Goal: Obtain resource: Obtain resource

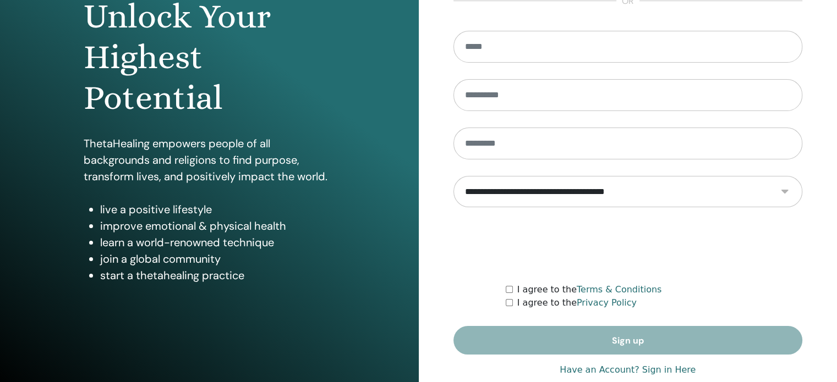
scroll to position [145, 0]
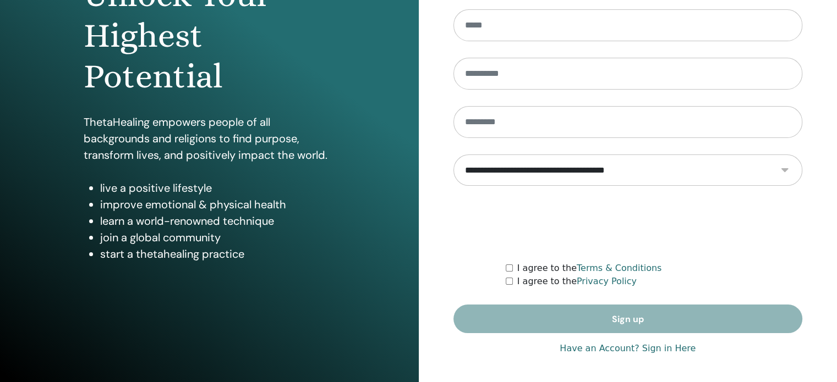
click at [623, 347] on link "Have an Account? Sign in Here" at bounding box center [627, 348] width 136 height 13
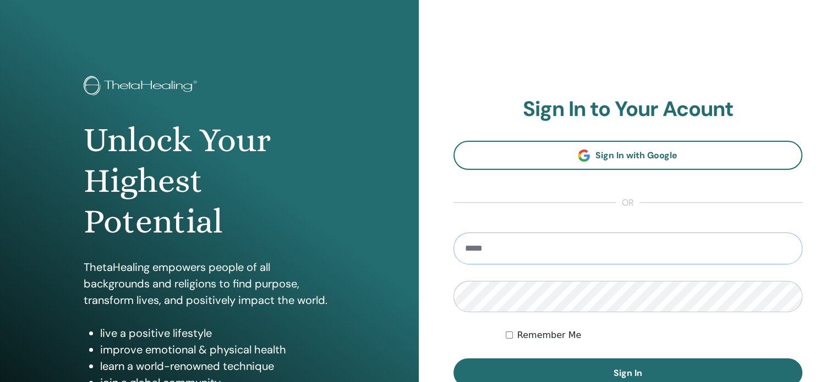
click at [596, 241] on input "email" at bounding box center [627, 249] width 349 height 32
type input "**********"
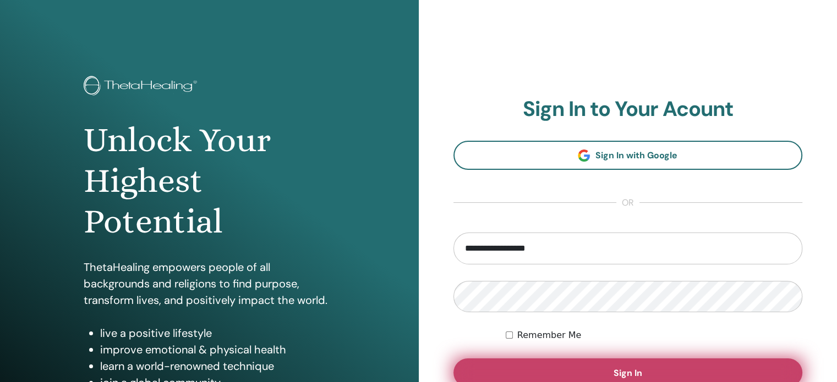
click at [628, 376] on span "Sign In" at bounding box center [627, 373] width 29 height 12
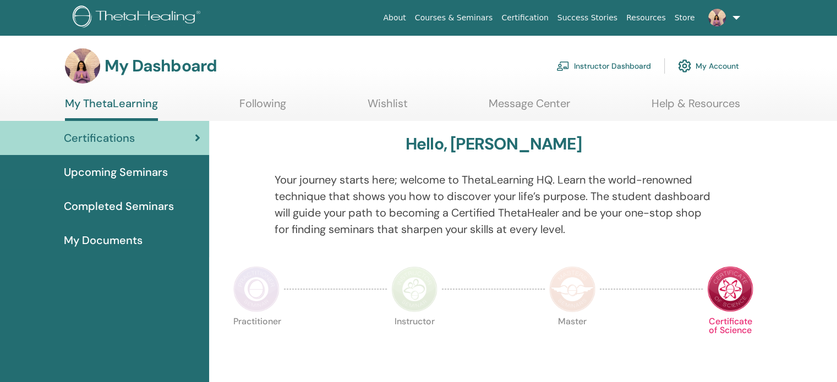
click at [611, 68] on link "Instructor Dashboard" at bounding box center [603, 66] width 95 height 24
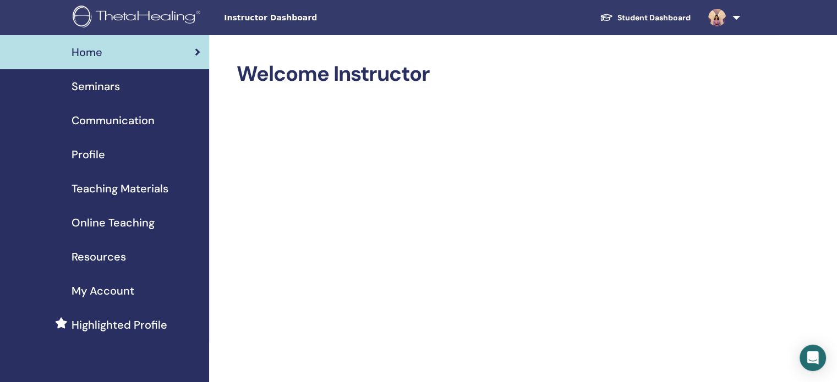
click at [103, 191] on span "Teaching Materials" at bounding box center [120, 188] width 97 height 17
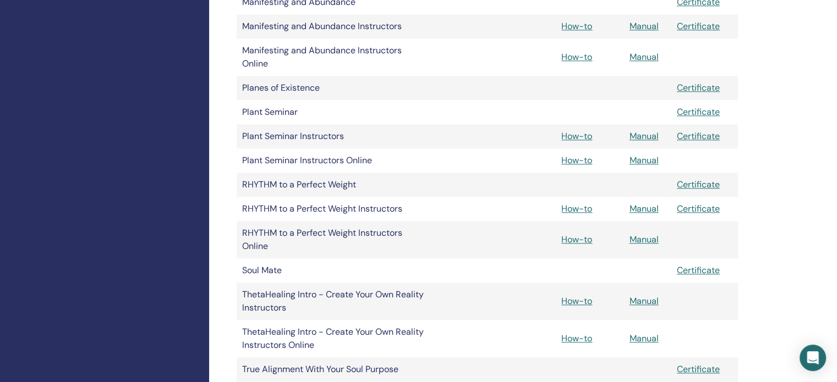
scroll to position [990, 0]
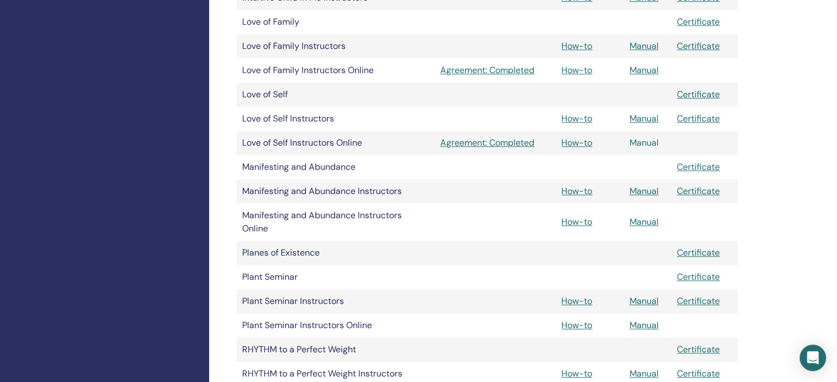
click at [646, 146] on link "Manual" at bounding box center [643, 143] width 29 height 12
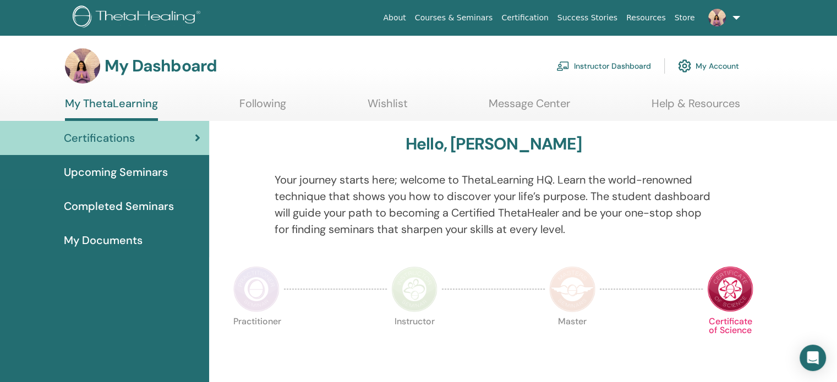
click at [589, 68] on link "Instructor Dashboard" at bounding box center [603, 66] width 95 height 24
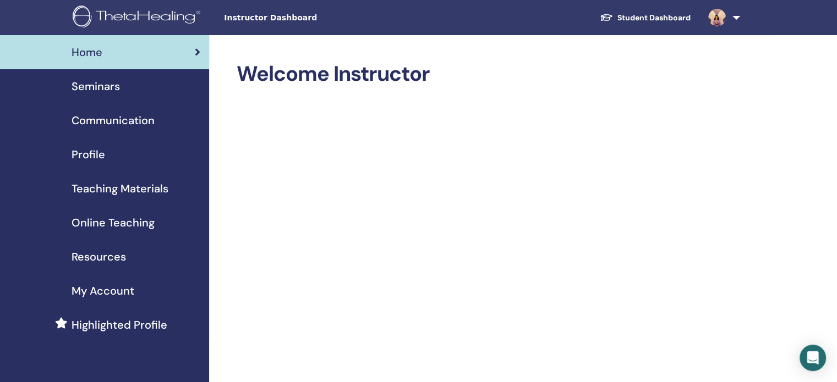
click at [115, 185] on span "Teaching Materials" at bounding box center [120, 188] width 97 height 17
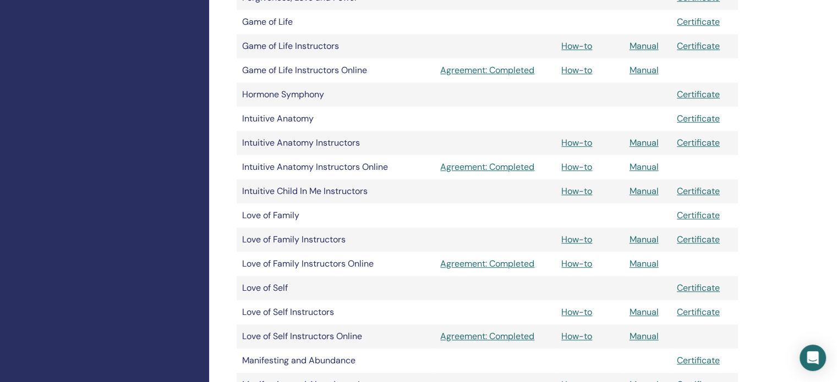
scroll to position [825, 0]
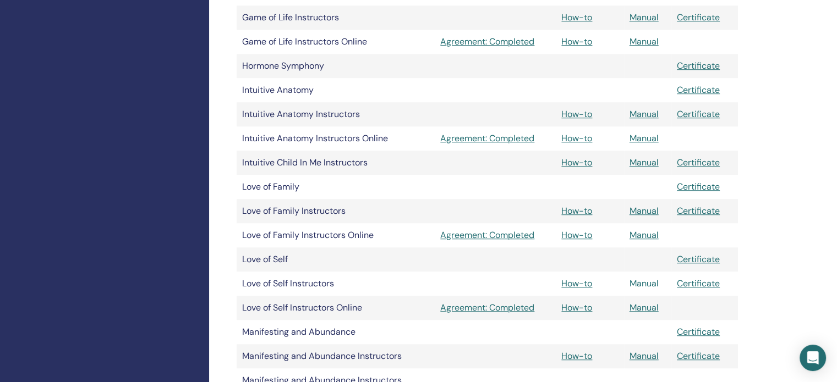
click at [644, 283] on link "Manual" at bounding box center [643, 284] width 29 height 12
